Goal: Check status: Check status

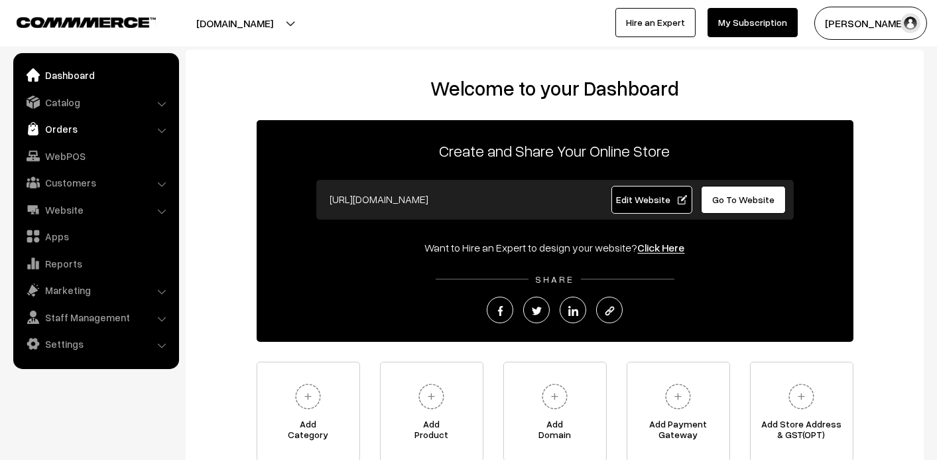
click at [67, 134] on link "Orders" at bounding box center [96, 129] width 158 height 24
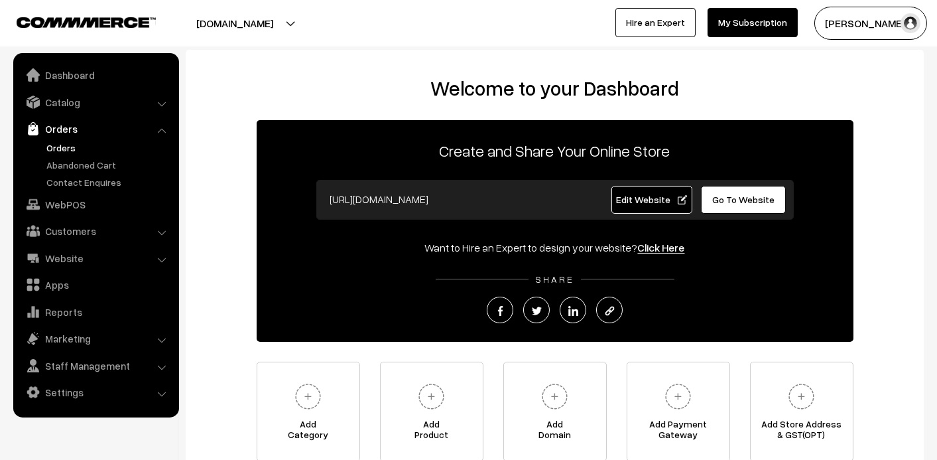
click at [68, 144] on link "Orders" at bounding box center [108, 148] width 131 height 14
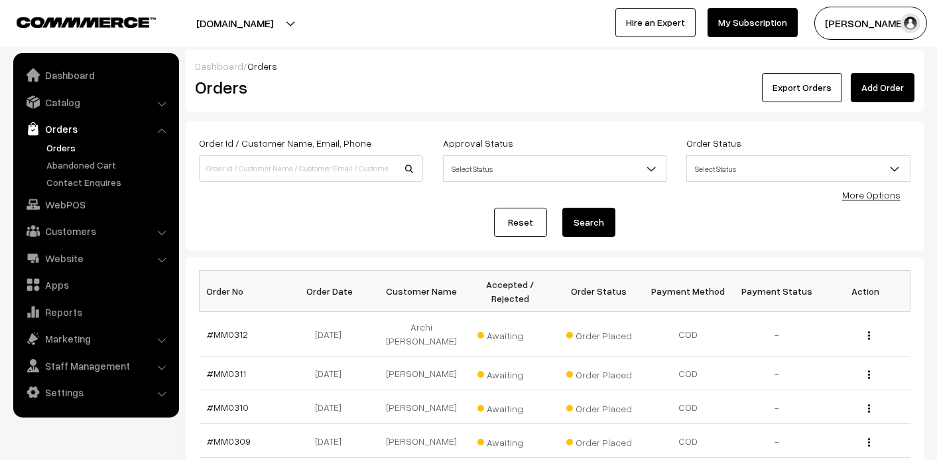
click at [66, 147] on link "Orders" at bounding box center [108, 148] width 131 height 14
